Goal: Task Accomplishment & Management: Use online tool/utility

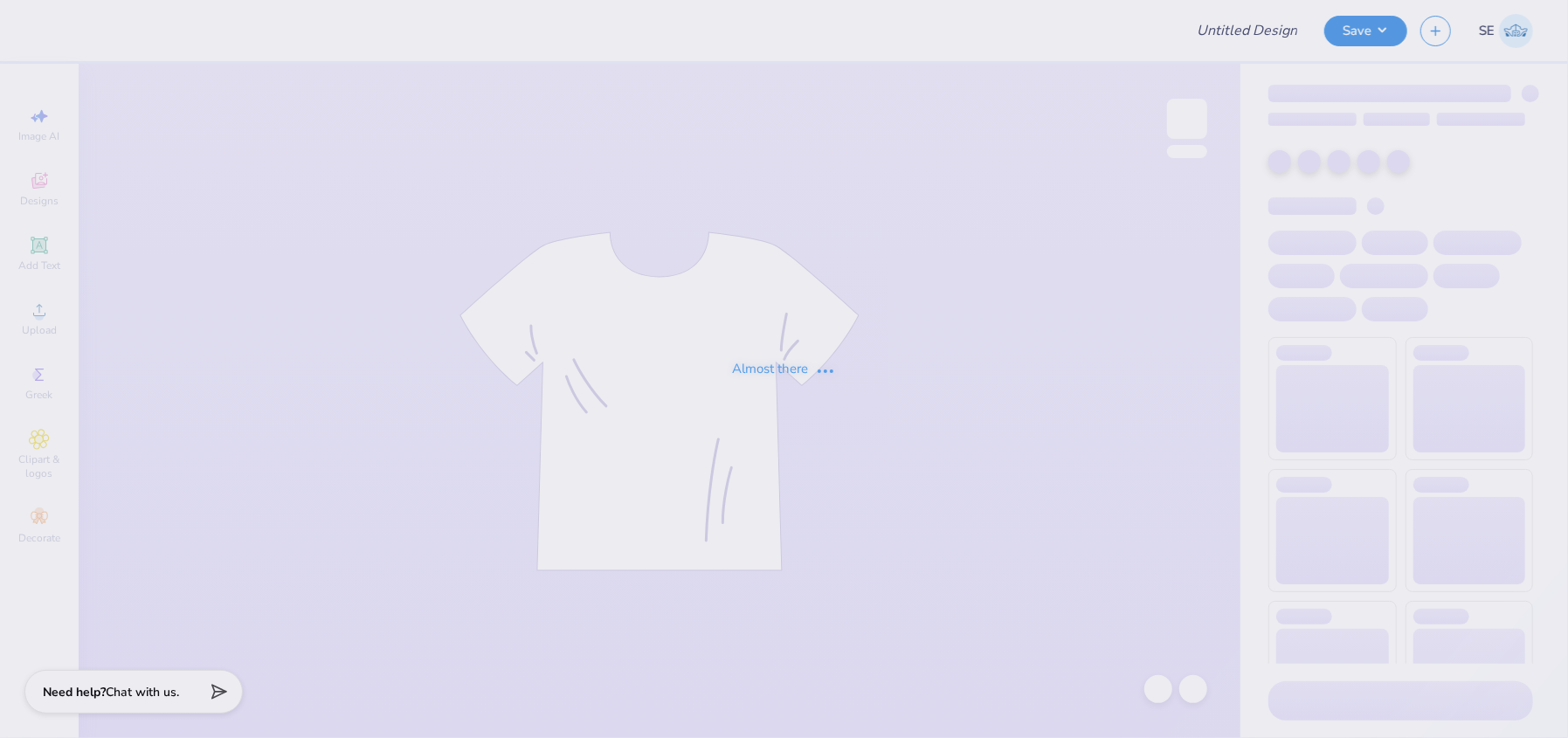
type input "[PERSON_NAME] : [PERSON_NAME] Univeristy"
type input "50"
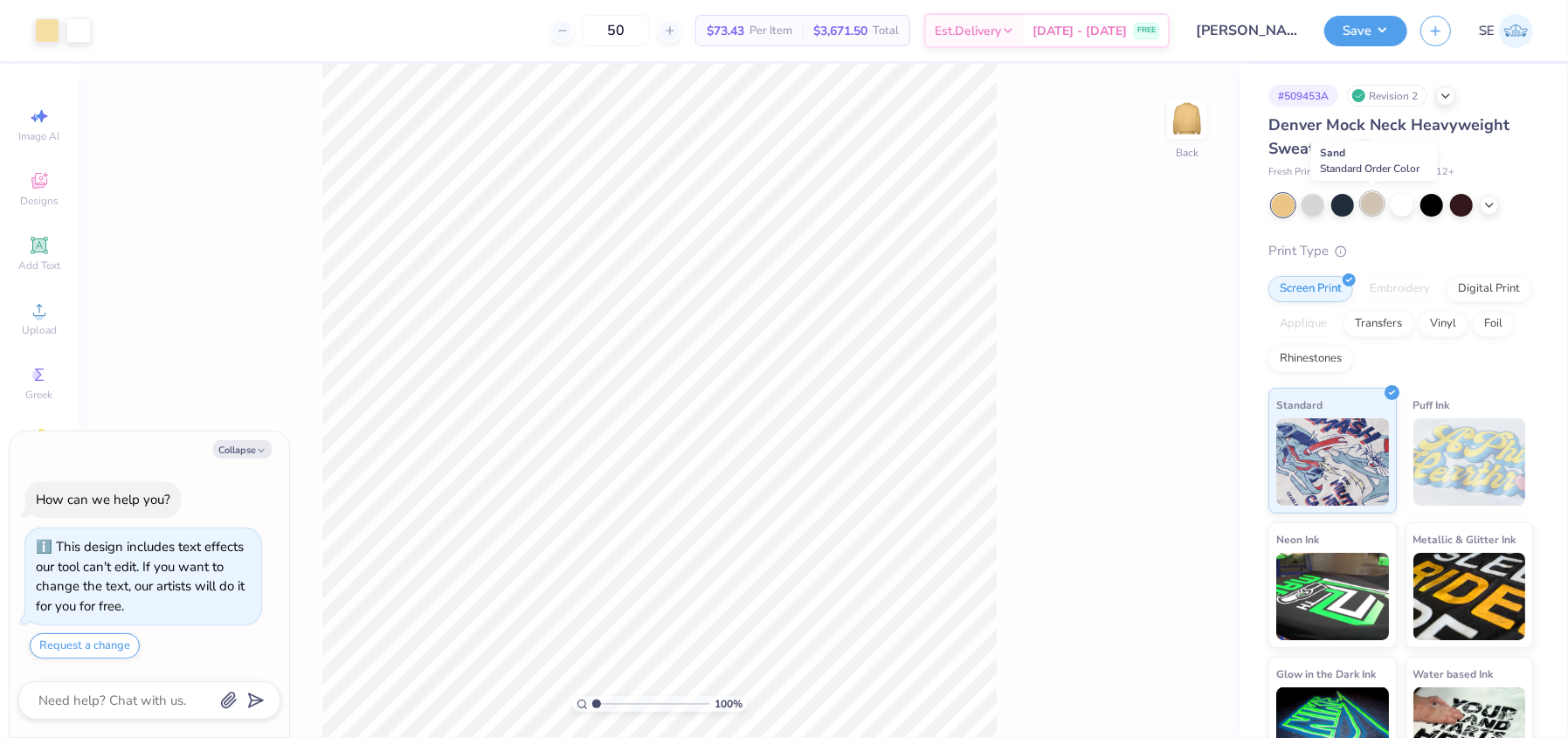
click at [1380, 208] on div at bounding box center [1372, 203] width 23 height 23
click at [1356, 26] on button "Save" at bounding box center [1366, 28] width 83 height 30
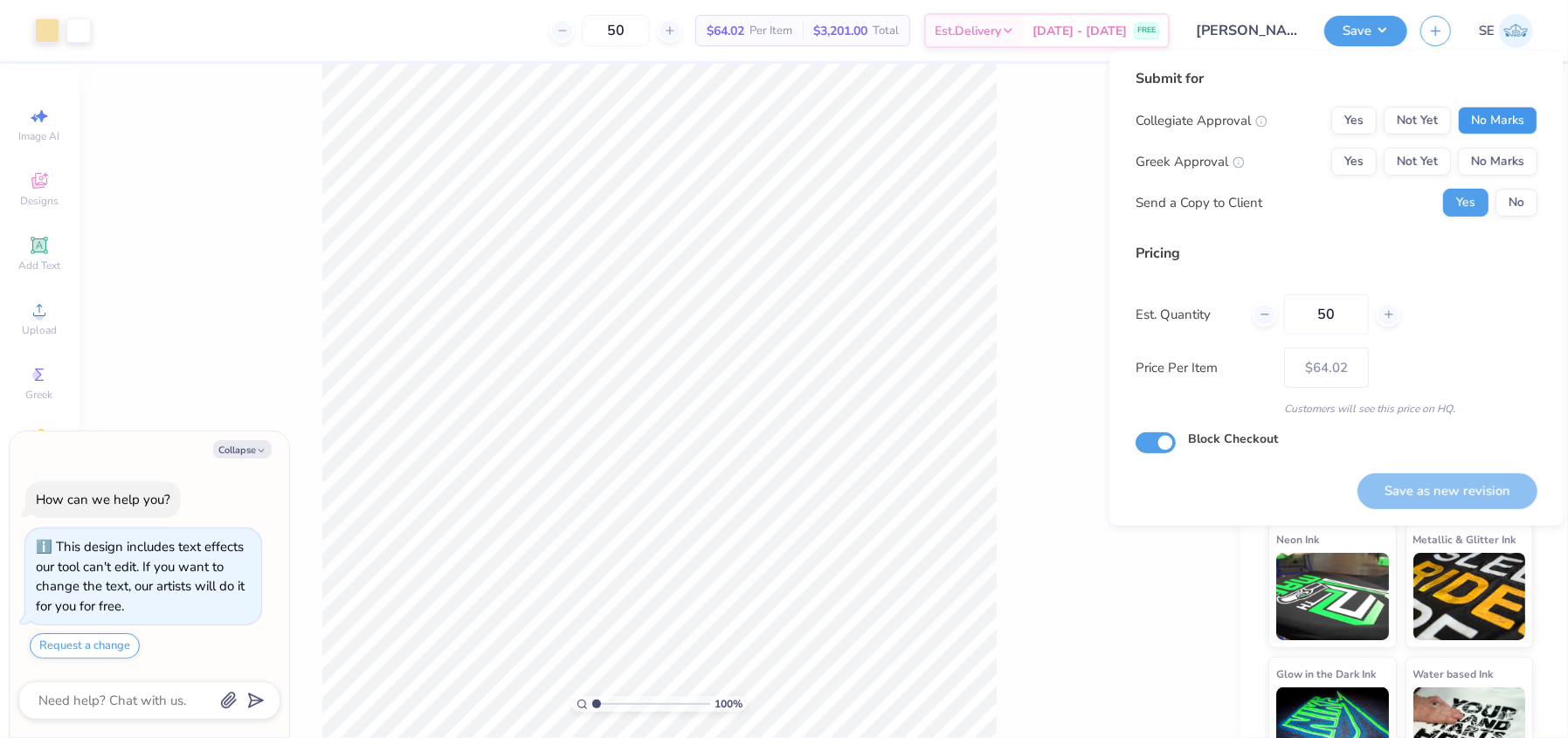
click at [1484, 119] on button "No Marks" at bounding box center [1498, 120] width 79 height 28
click at [1332, 160] on button "Yes" at bounding box center [1353, 161] width 45 height 28
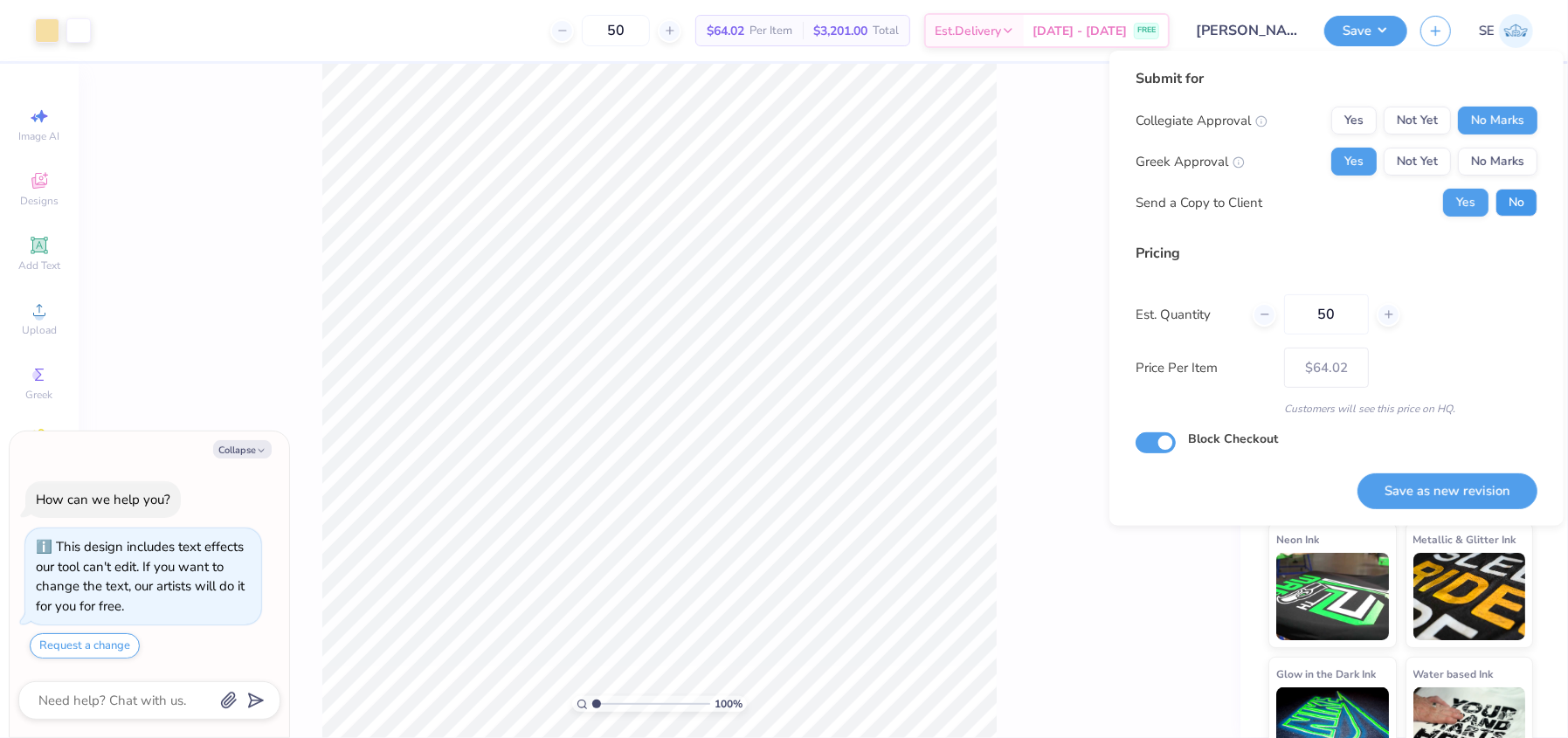
click at [1508, 212] on button "No" at bounding box center [1515, 202] width 42 height 28
type textarea "x"
click at [1428, 490] on button "Save as new revision" at bounding box center [1447, 491] width 180 height 36
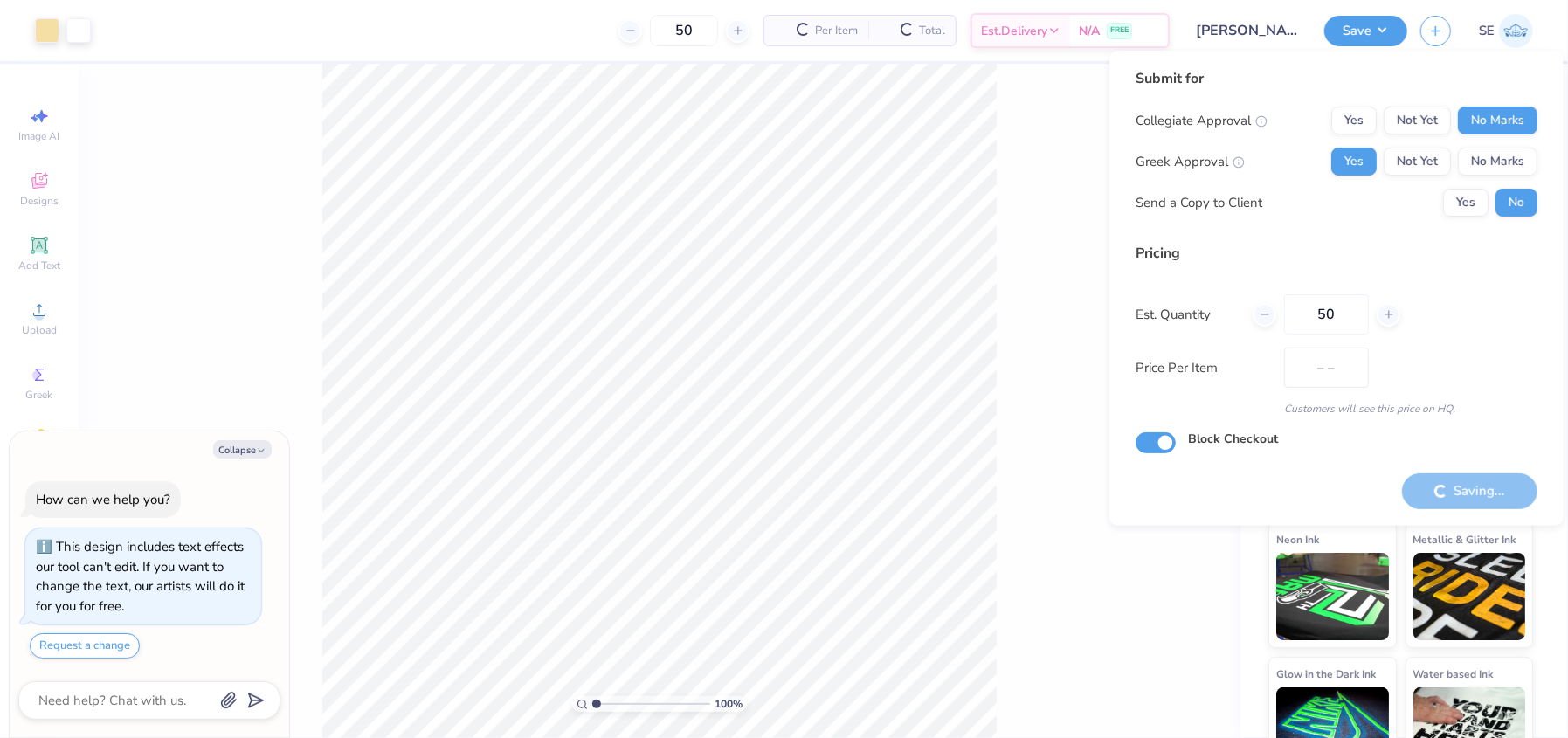
type input "$64.02"
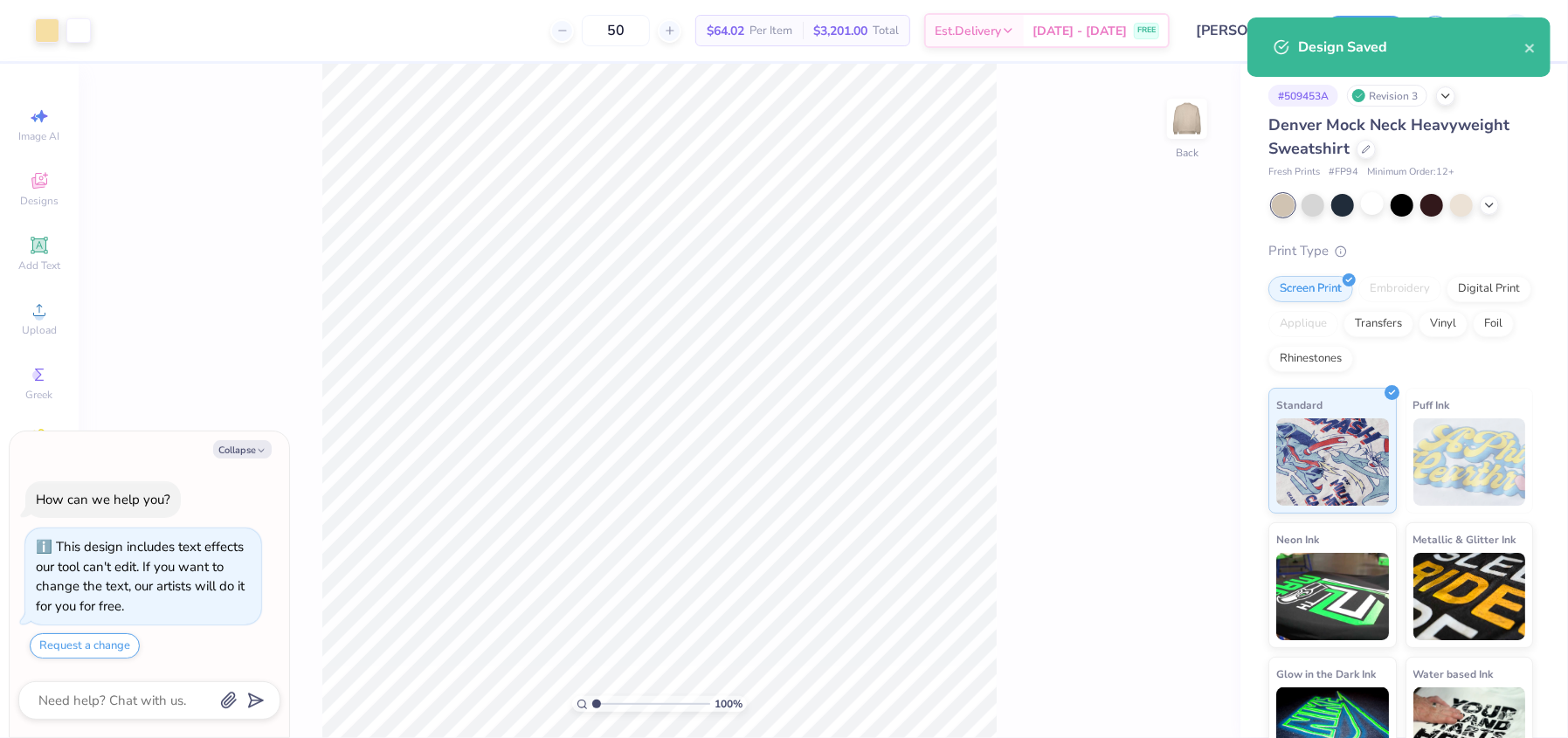
type textarea "x"
